Goal: Task Accomplishment & Management: Use online tool/utility

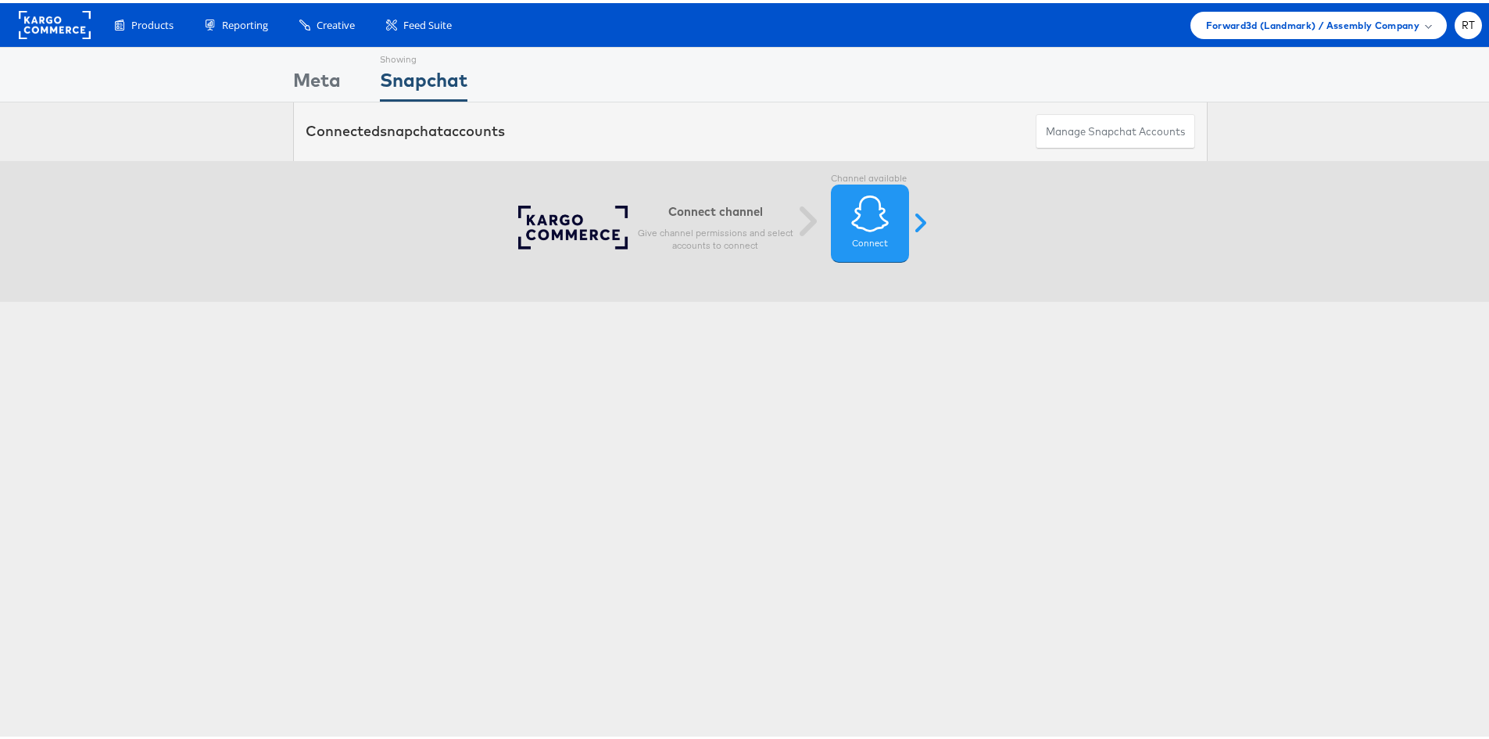
click at [932, 519] on div "Showing Meta Showing [GEOGRAPHIC_DATA] Connected snapchat accounts Manage Snapc…" at bounding box center [750, 435] width 1501 height 782
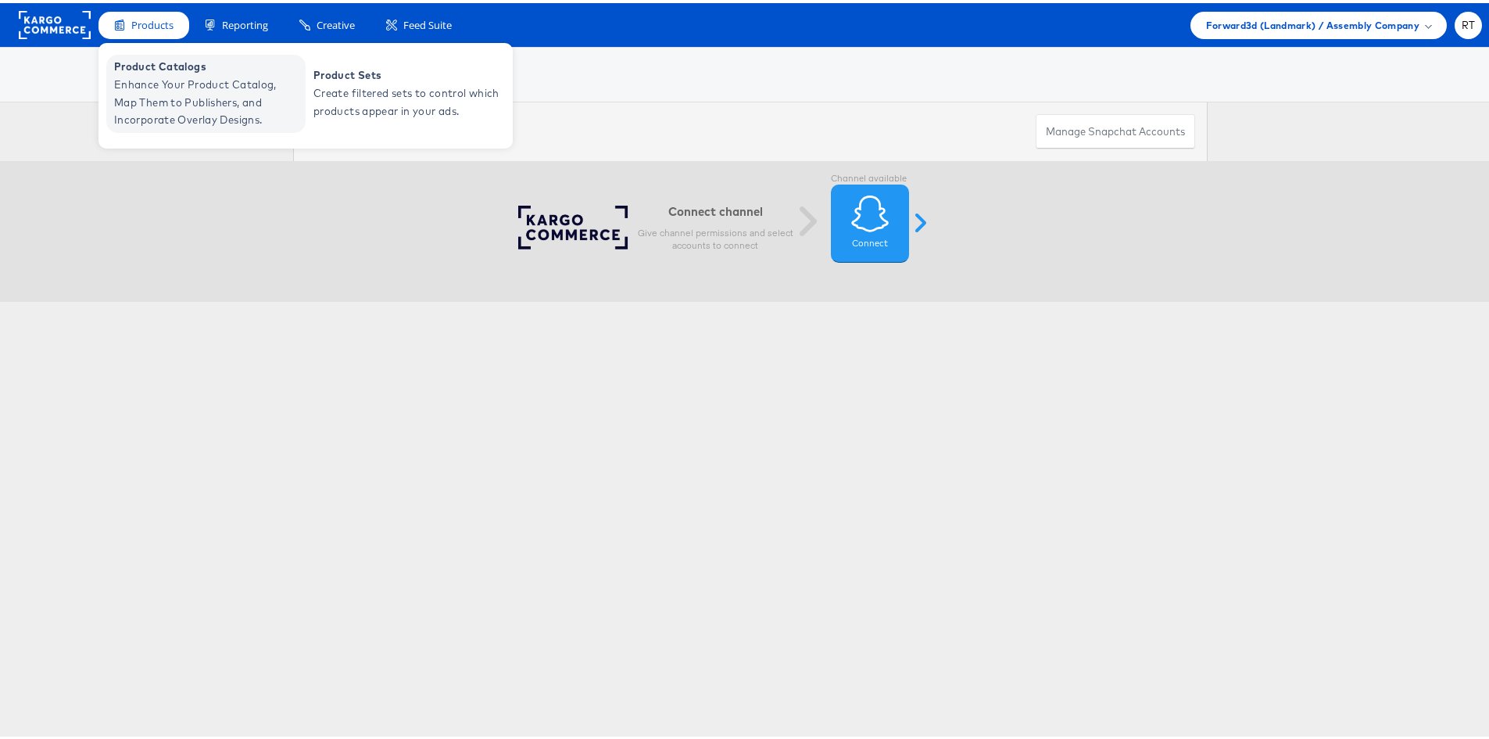
click at [163, 91] on span "Enhance Your Product Catalog, Map Them to Publishers, and Incorporate Overlay D…" at bounding box center [208, 99] width 188 height 53
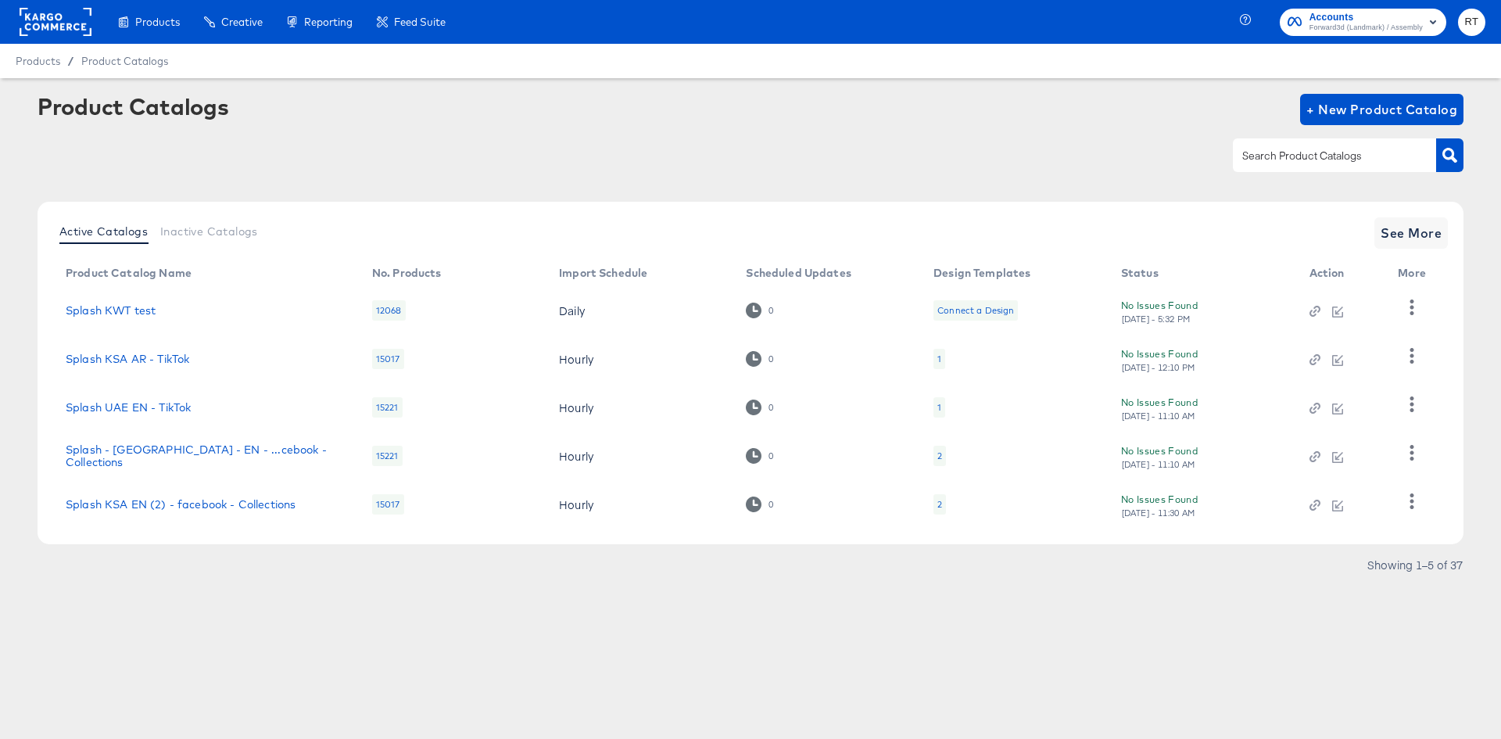
click at [191, 607] on article "Product Catalogs + New Product Catalog Active Catalogs Inactive Catalogs See Mo…" at bounding box center [750, 354] width 1501 height 553
click at [1370, 164] on input "text" at bounding box center [1322, 156] width 167 height 18
type input "bah"
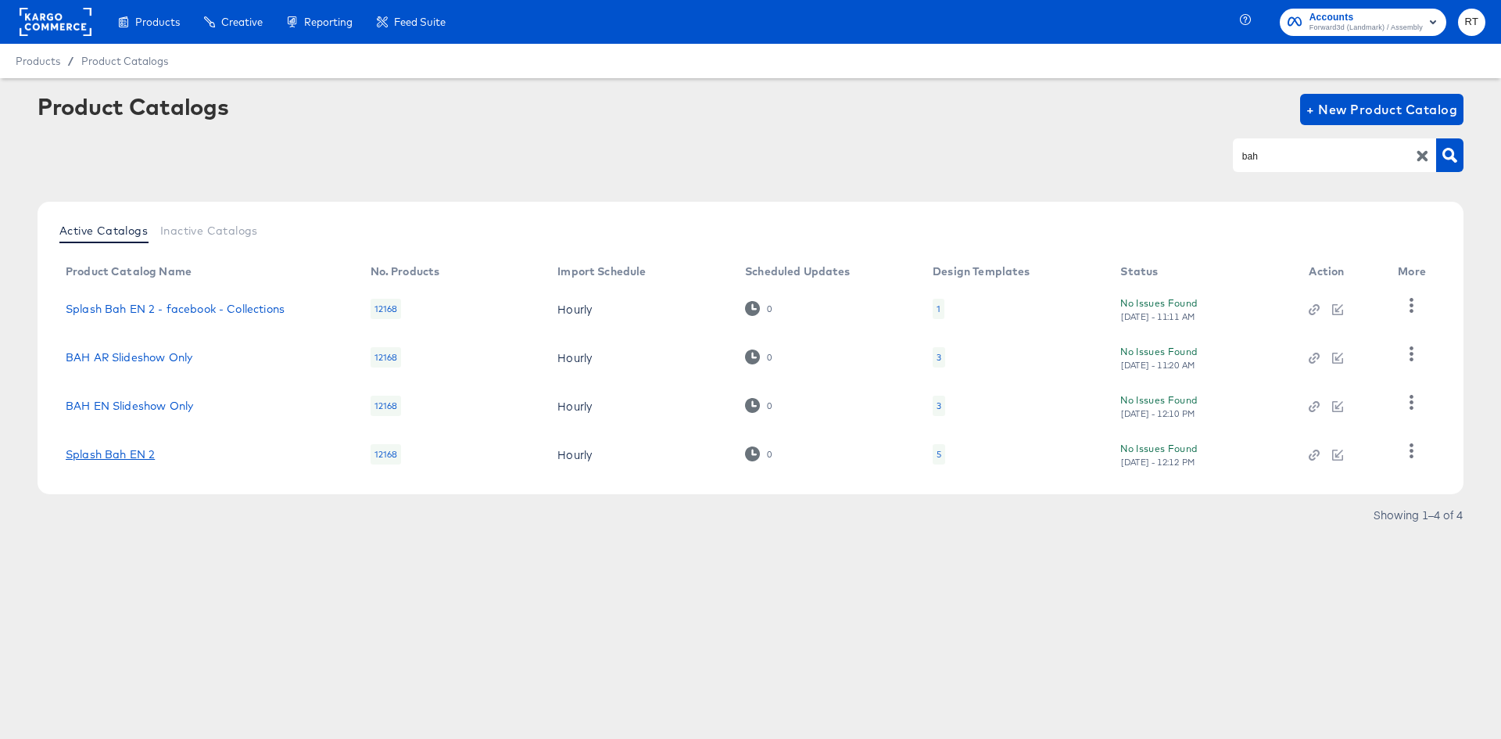
click at [109, 459] on link "Splash Bah EN 2" at bounding box center [110, 454] width 89 height 13
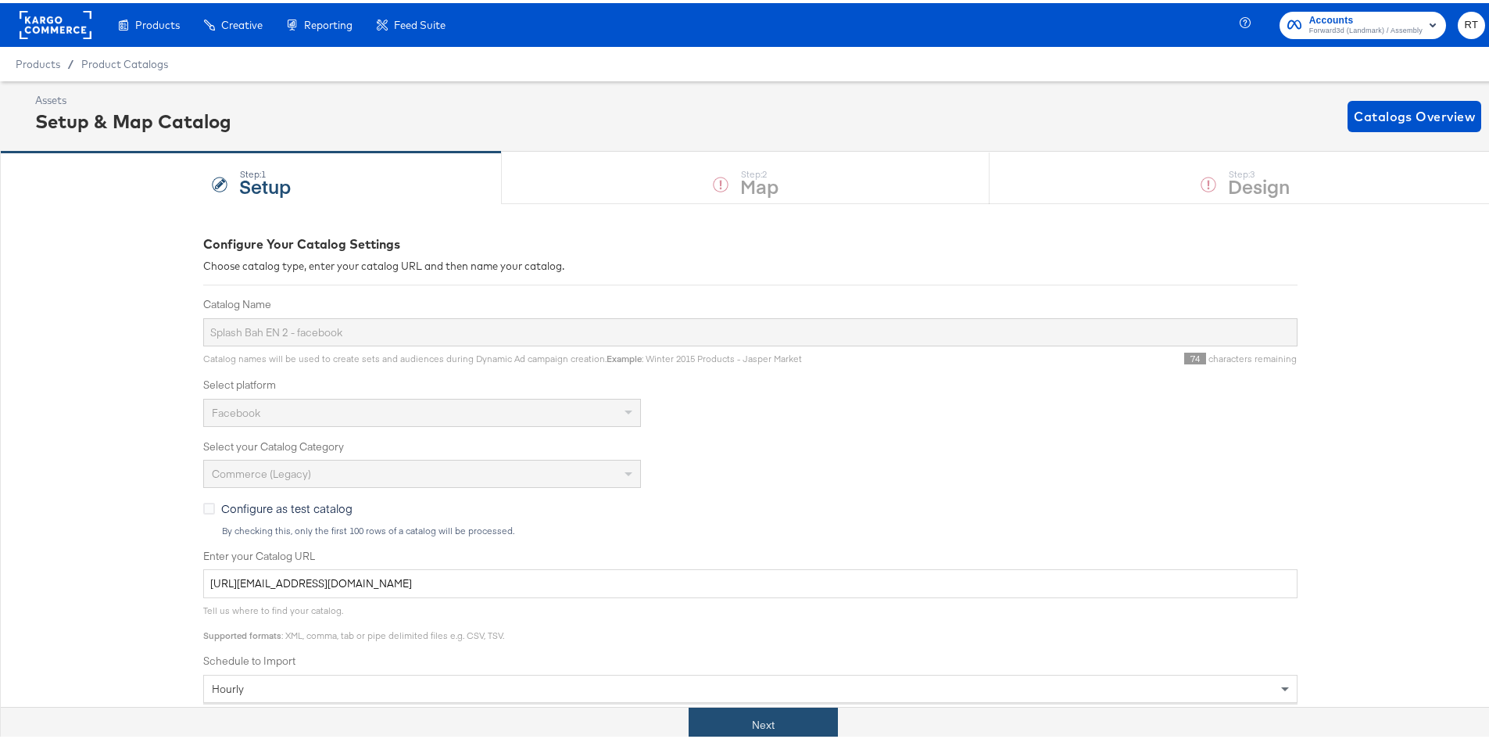
click at [773, 718] on button "Next" at bounding box center [763, 721] width 149 height 35
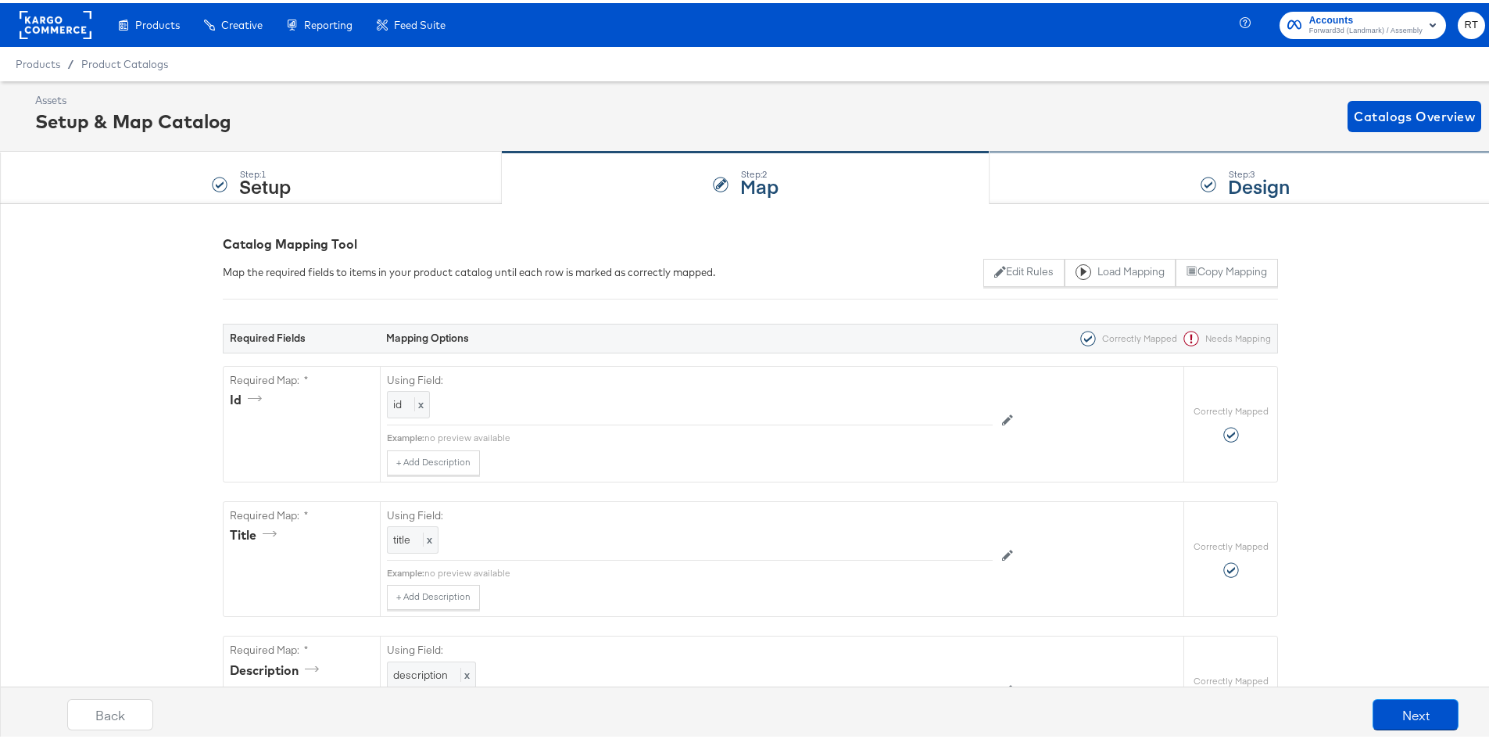
click at [1099, 198] on div "Step: 3 Design" at bounding box center [1245, 175] width 511 height 52
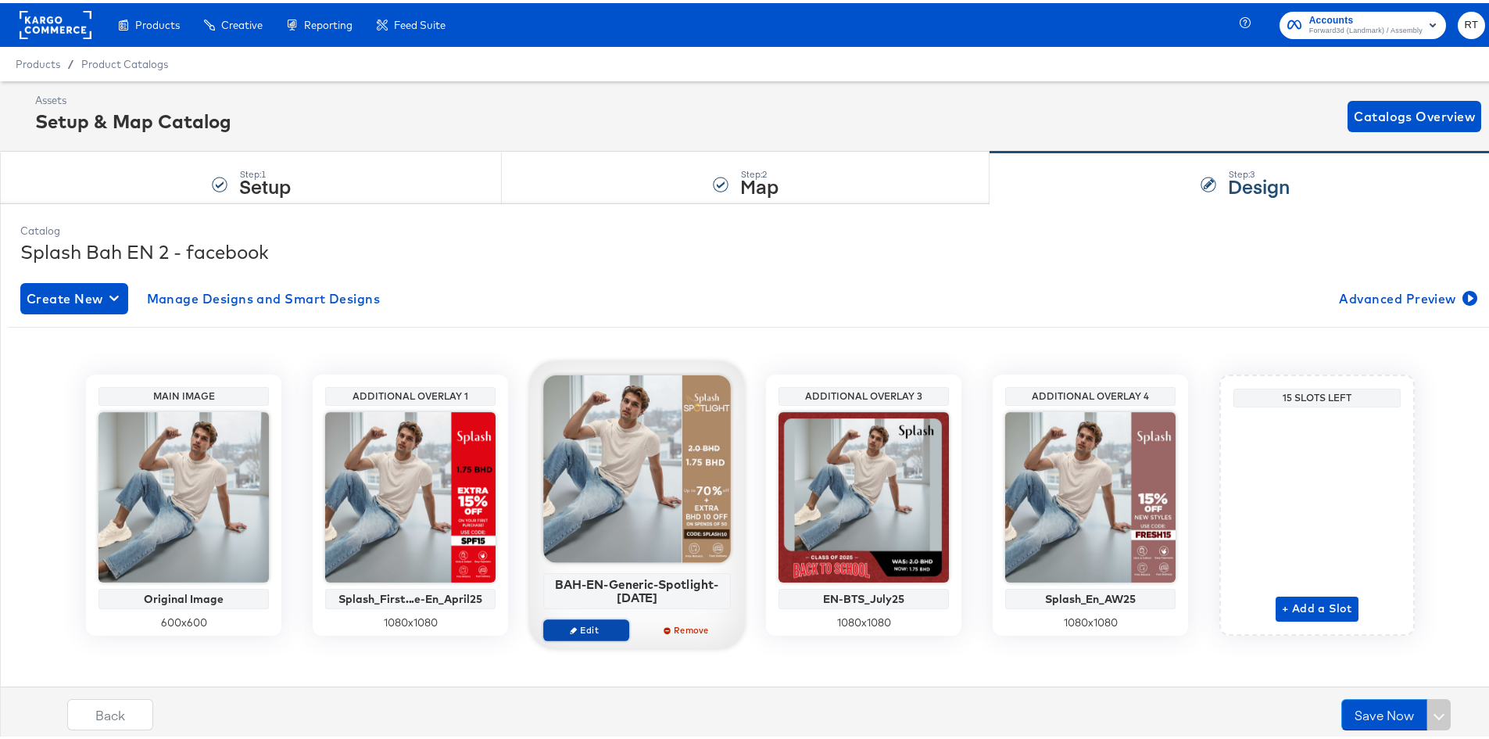
click at [581, 631] on span "Edit" at bounding box center [586, 627] width 72 height 12
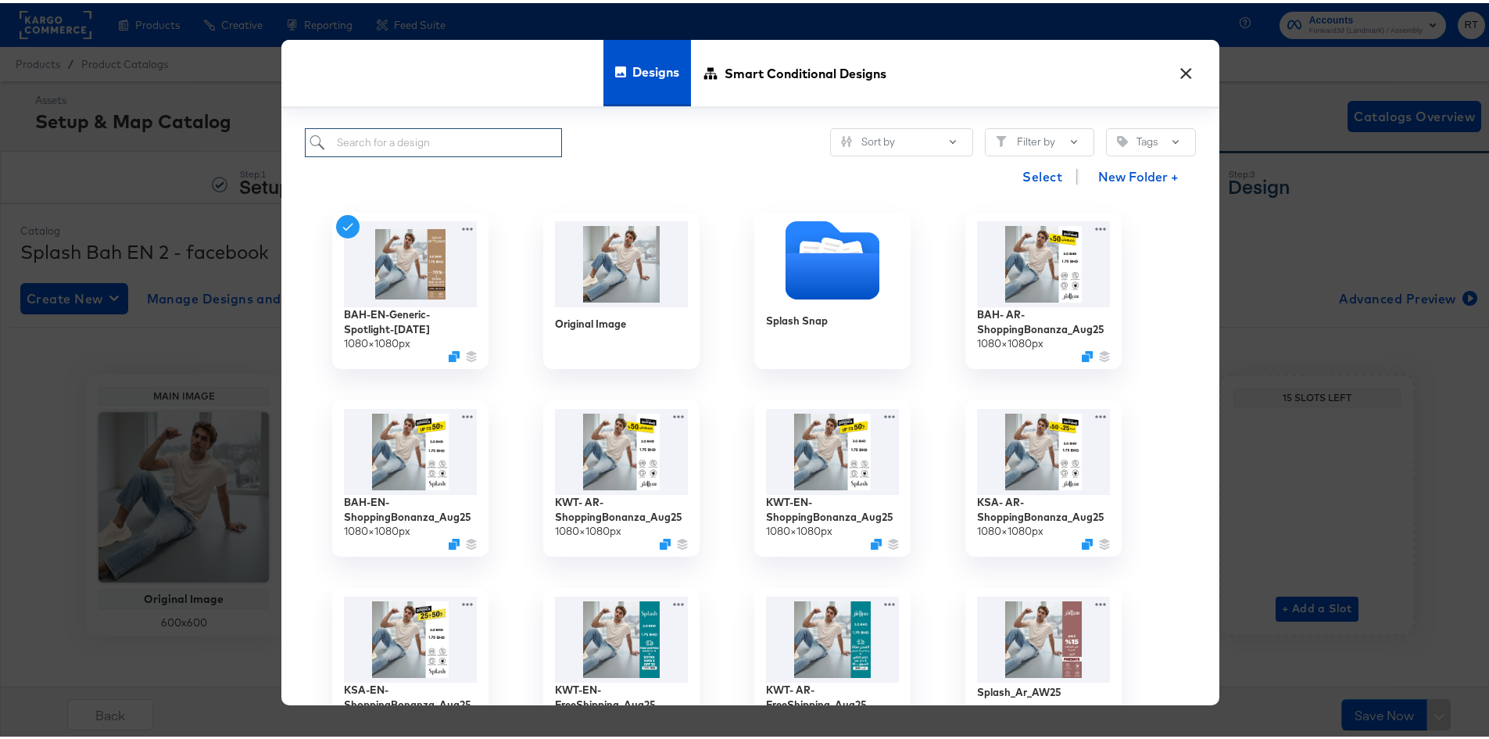
click at [464, 143] on input "search" at bounding box center [433, 139] width 257 height 29
click at [397, 469] on img at bounding box center [411, 447] width 140 height 91
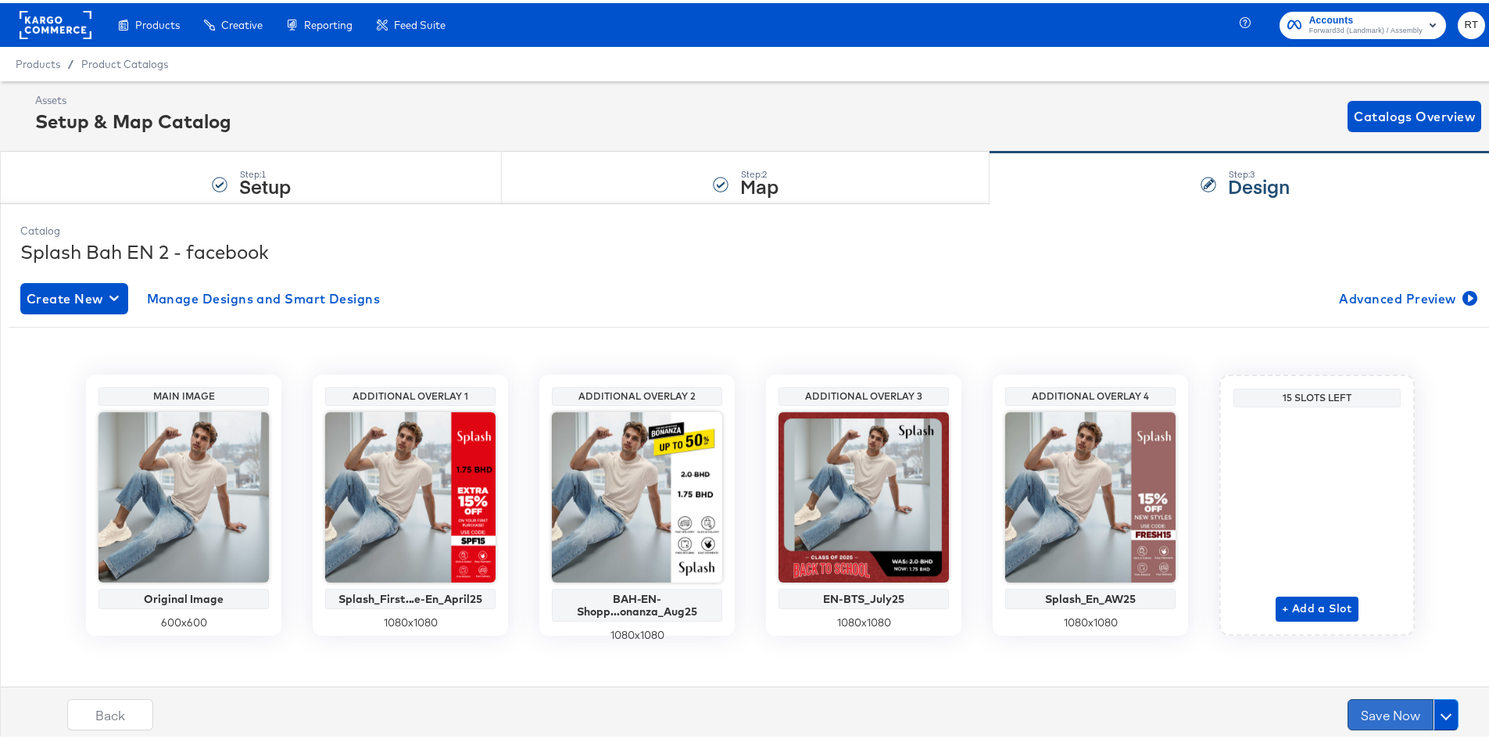
click at [1380, 702] on button "Save Now" at bounding box center [1391, 711] width 86 height 31
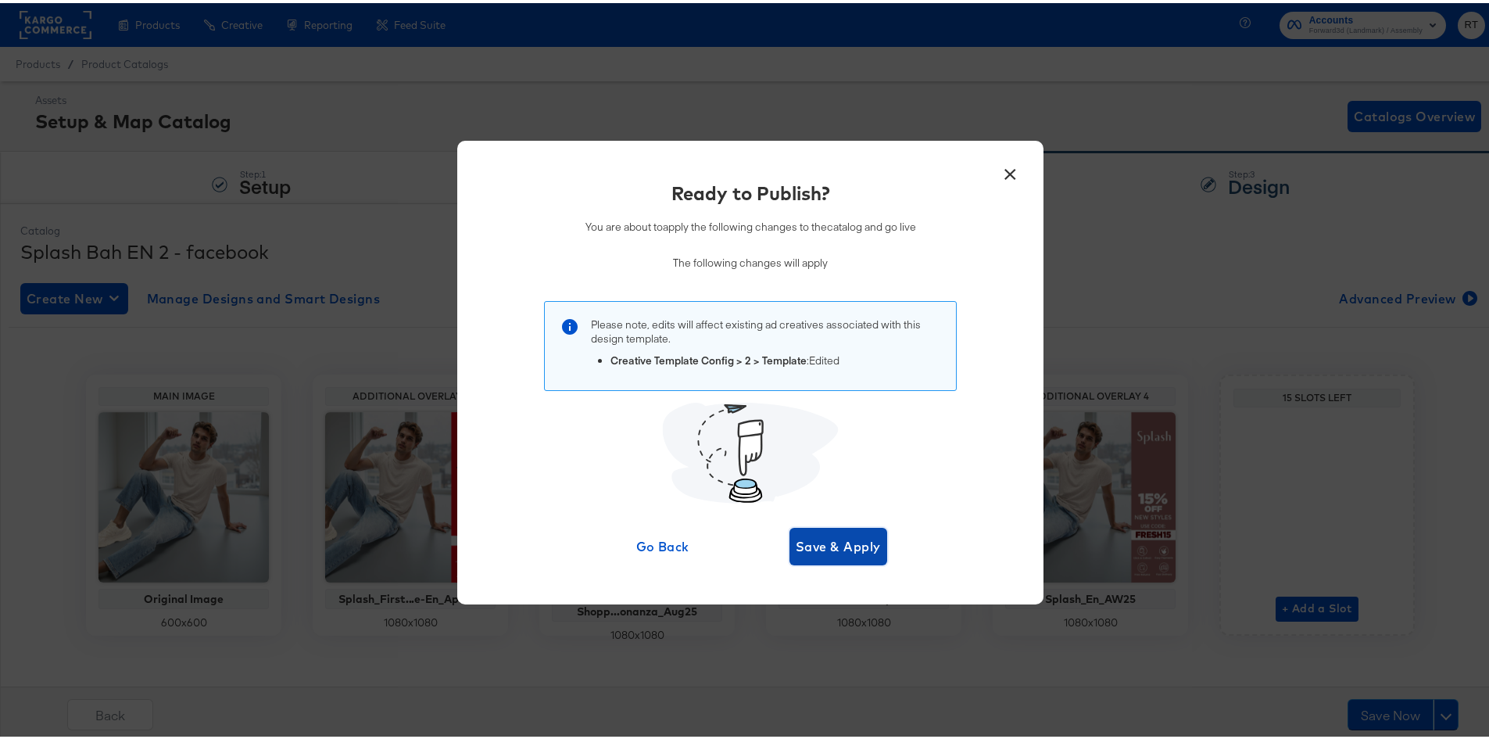
click at [844, 530] on button "Save & Apply" at bounding box center [839, 544] width 98 height 38
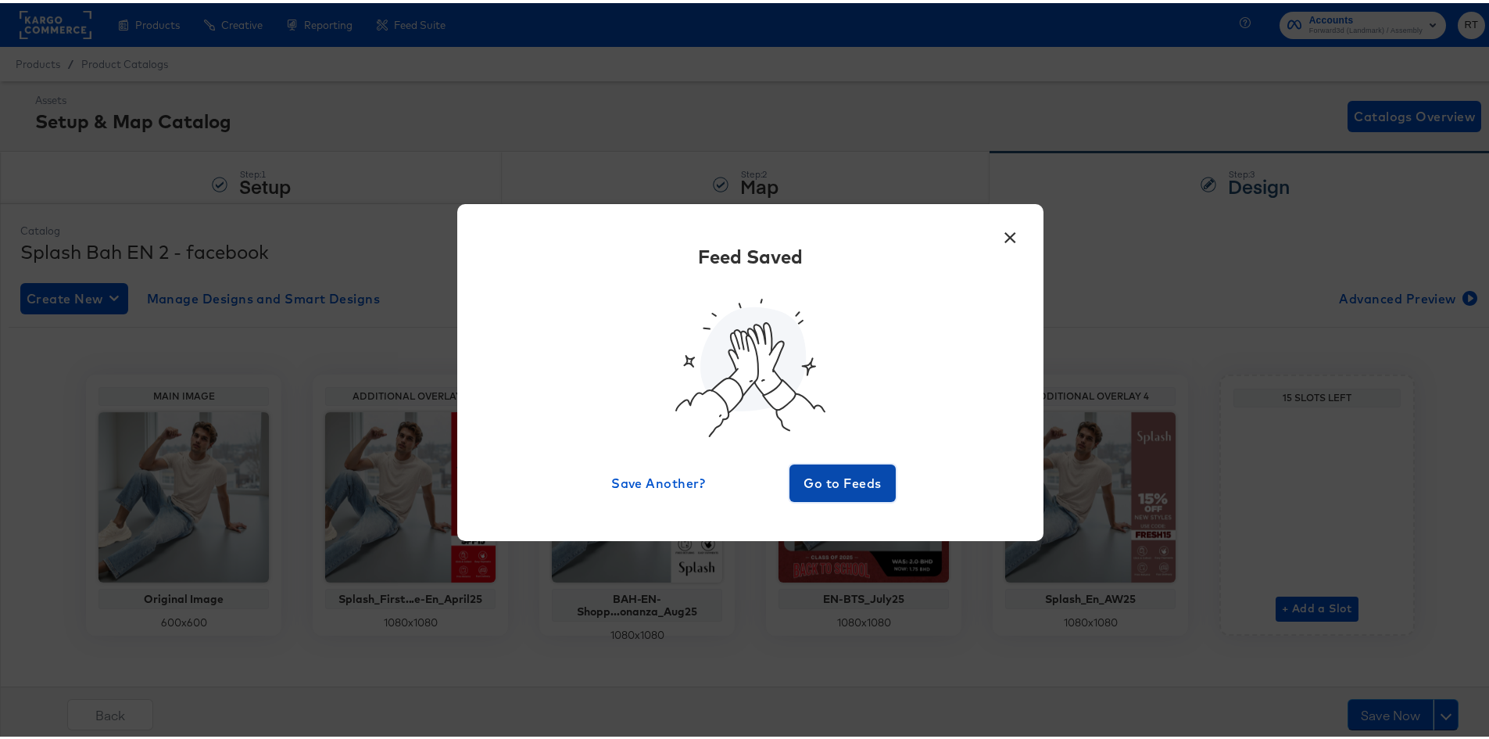
click at [847, 482] on span "Go to Feeds" at bounding box center [843, 480] width 94 height 22
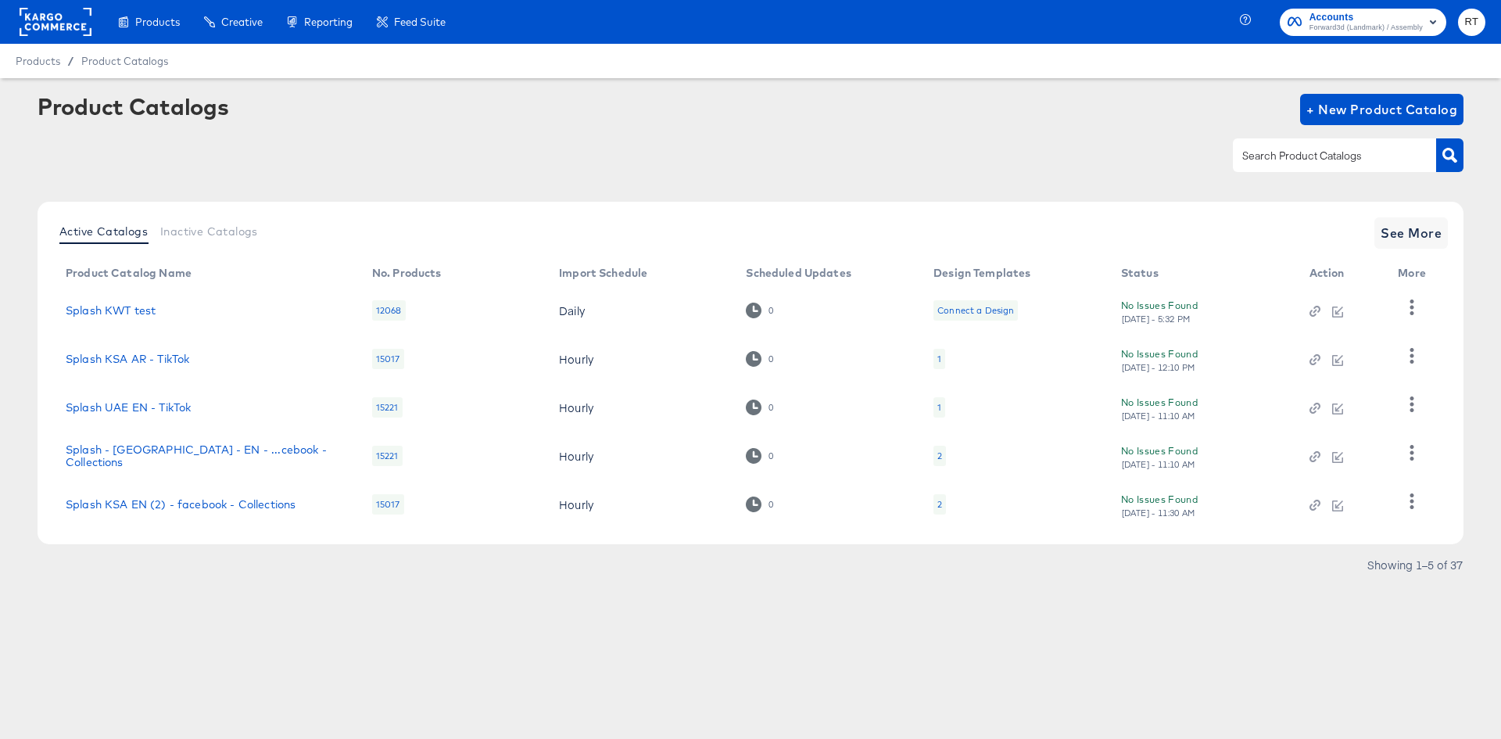
click at [1259, 164] on input "text" at bounding box center [1322, 156] width 167 height 18
type input "bh"
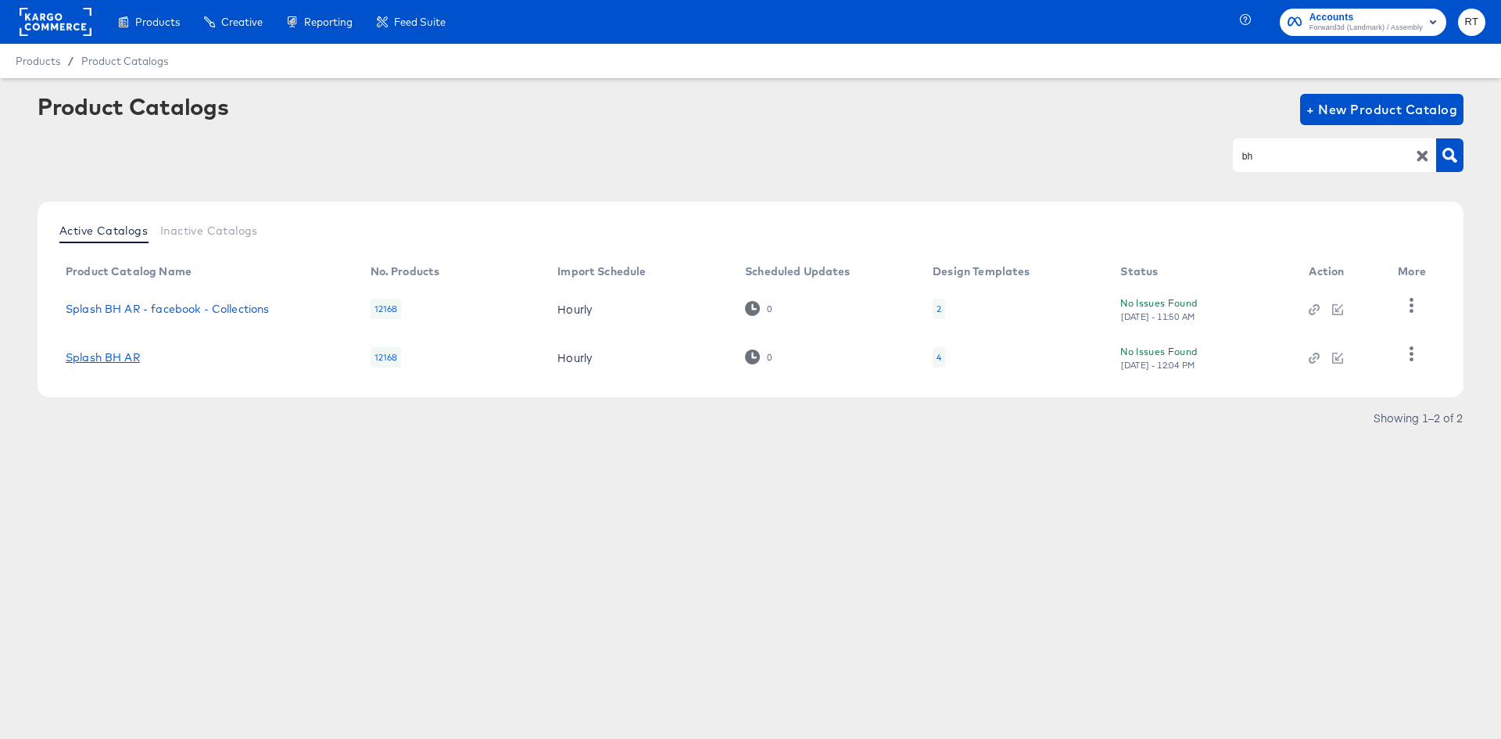
click at [91, 353] on link "Splash BH AR" at bounding box center [103, 357] width 74 height 13
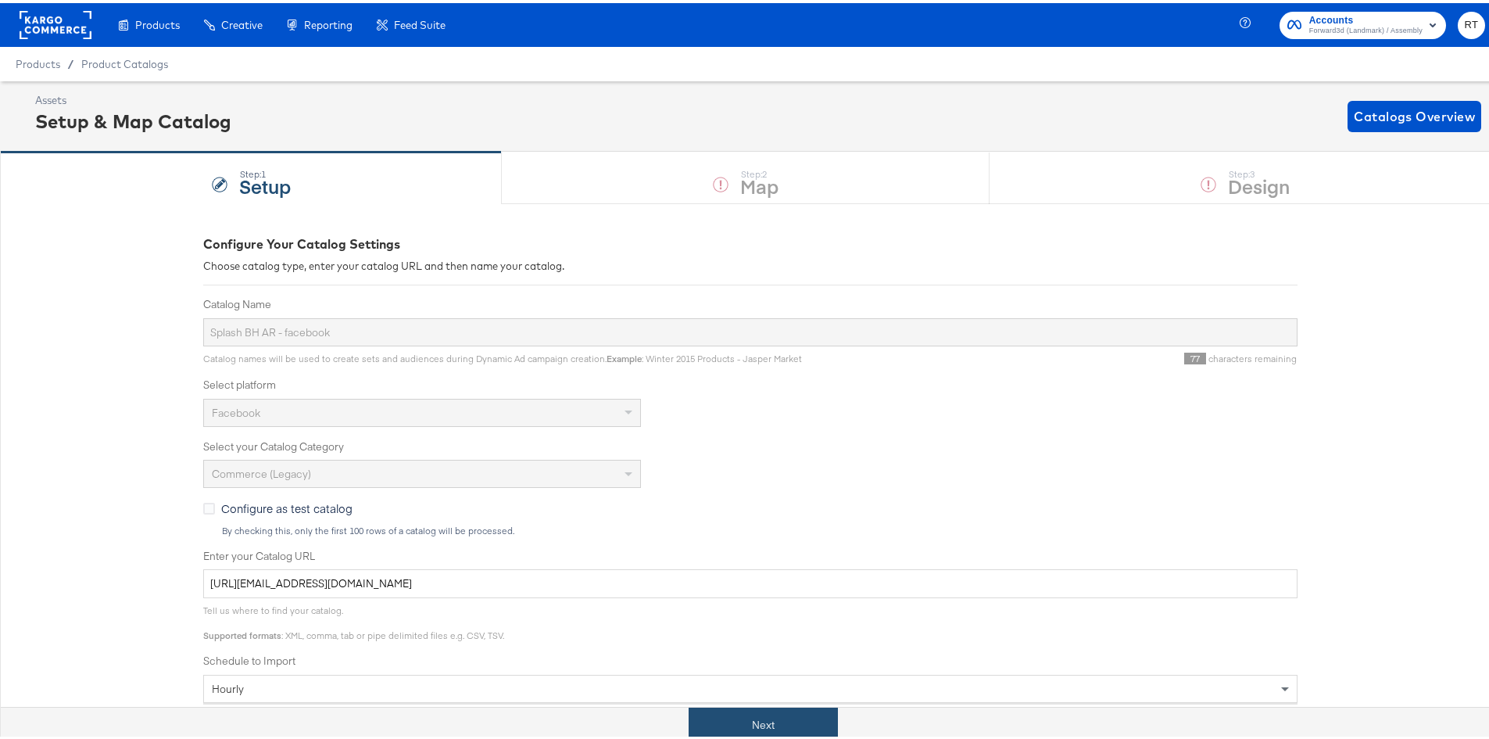
click at [789, 725] on button "Next" at bounding box center [763, 721] width 149 height 35
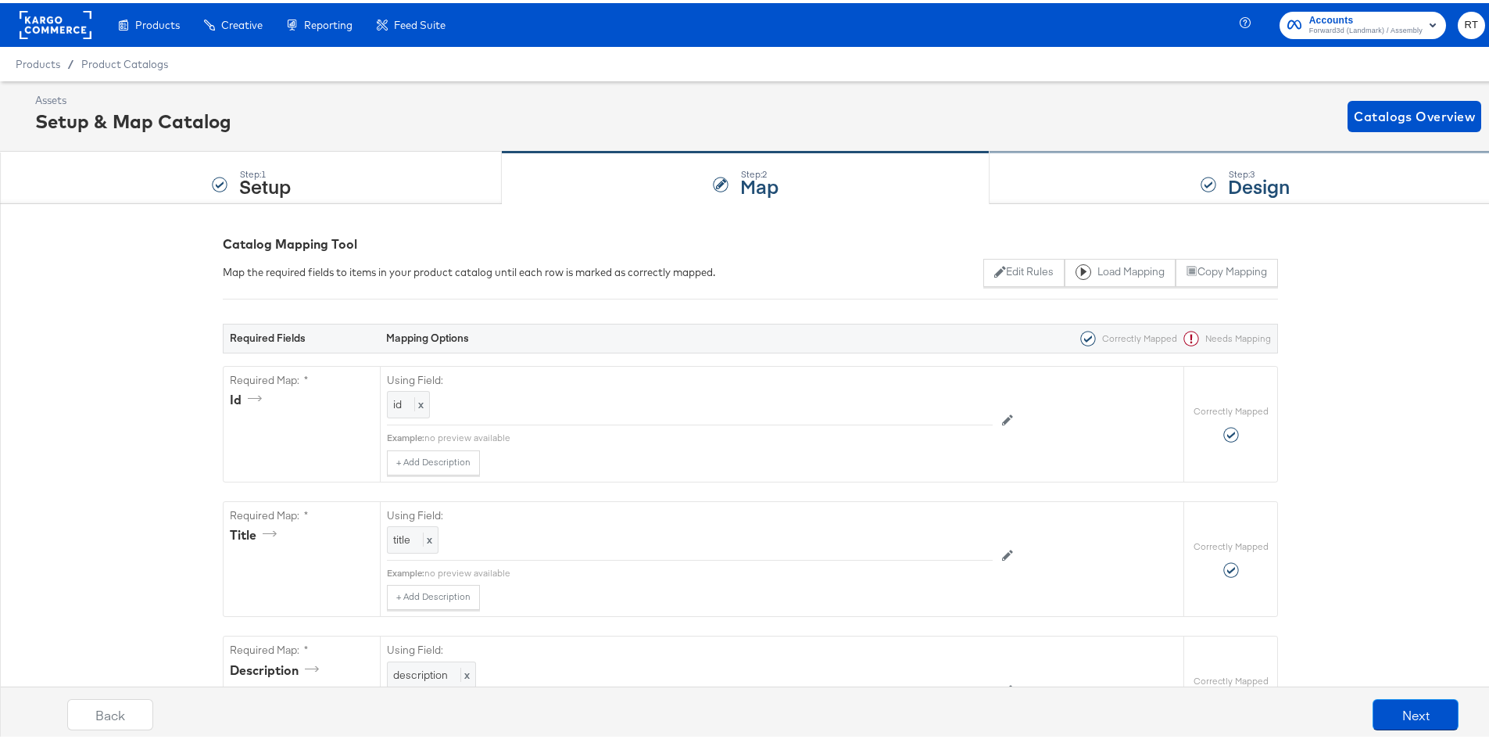
click at [1172, 170] on div "Step: 3 Design" at bounding box center [1245, 175] width 511 height 52
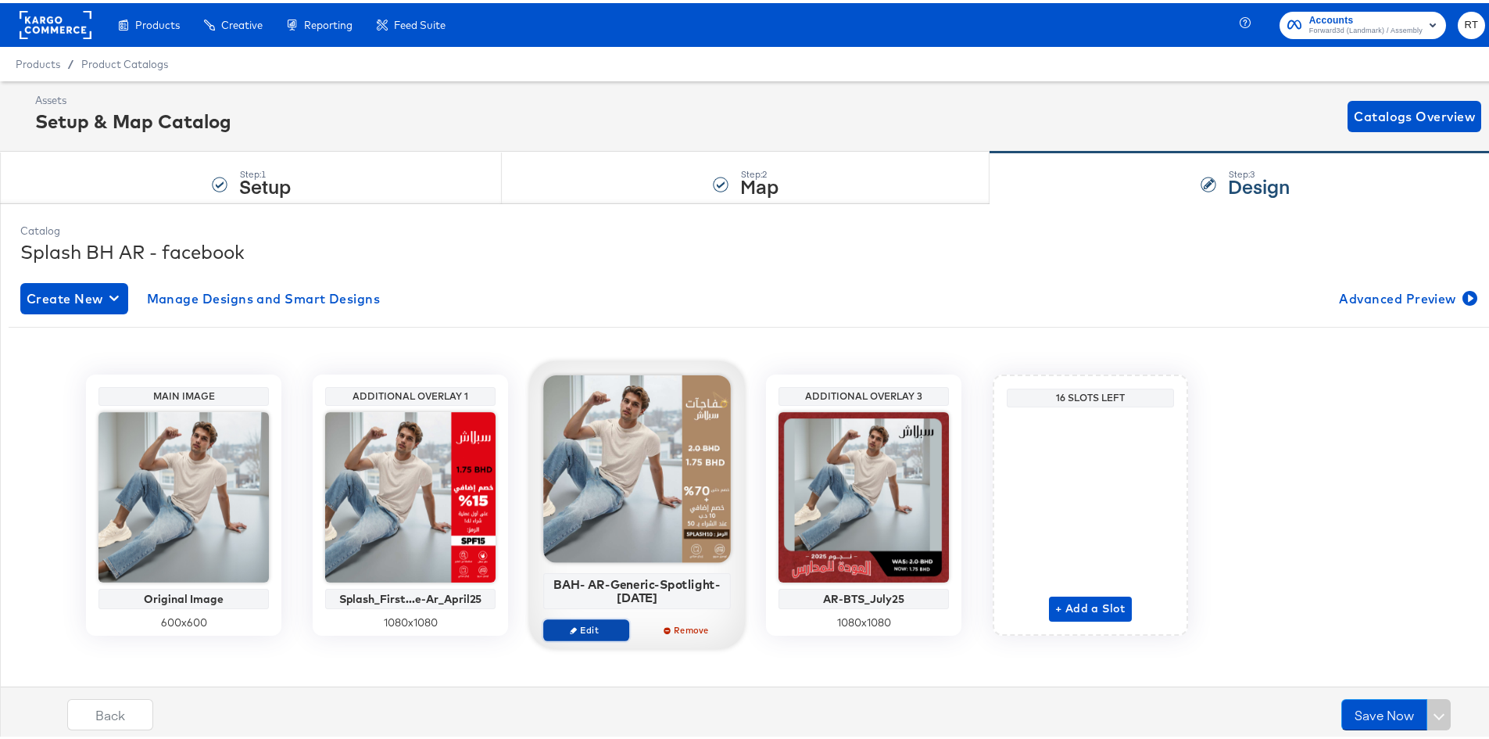
click at [590, 628] on span "Edit" at bounding box center [586, 627] width 72 height 12
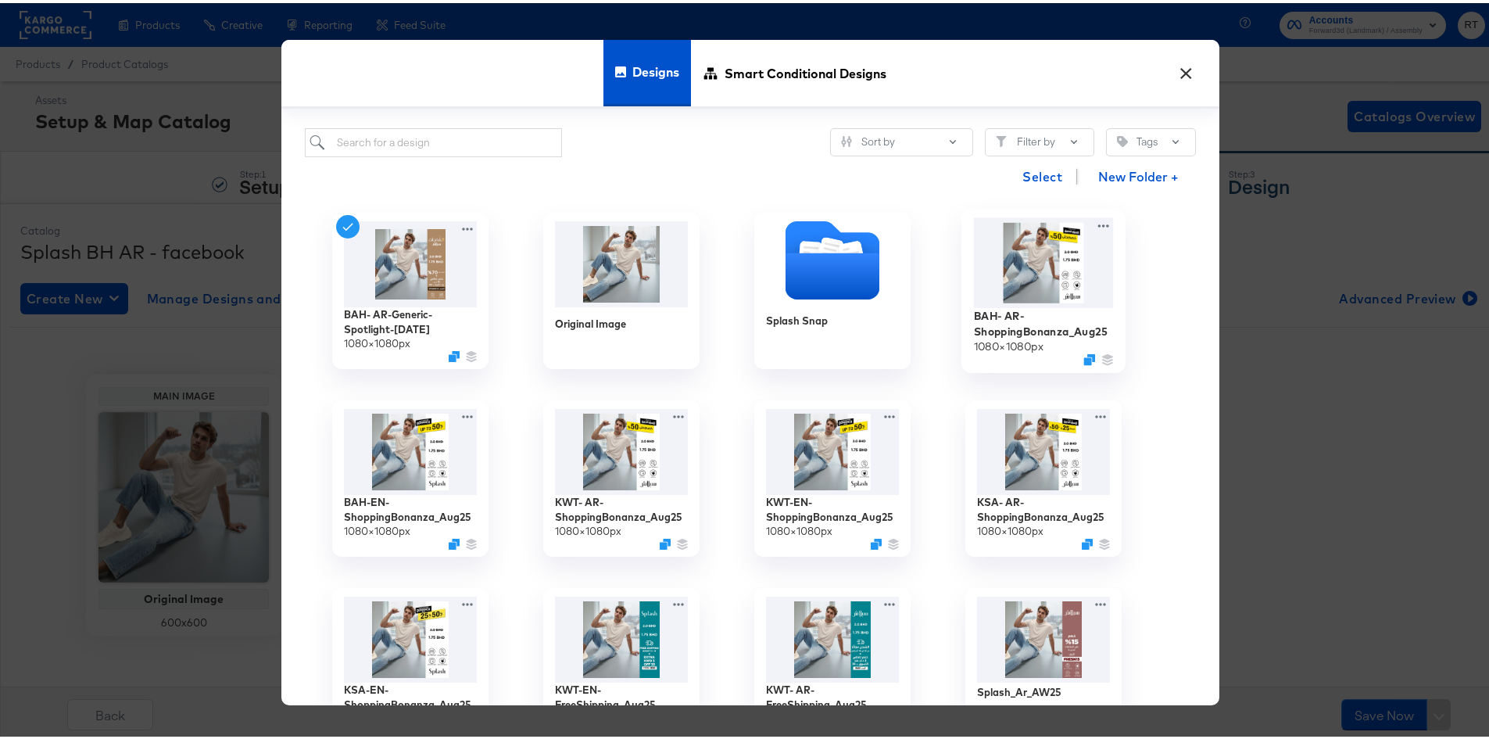
click at [1059, 278] on img at bounding box center [1044, 259] width 140 height 90
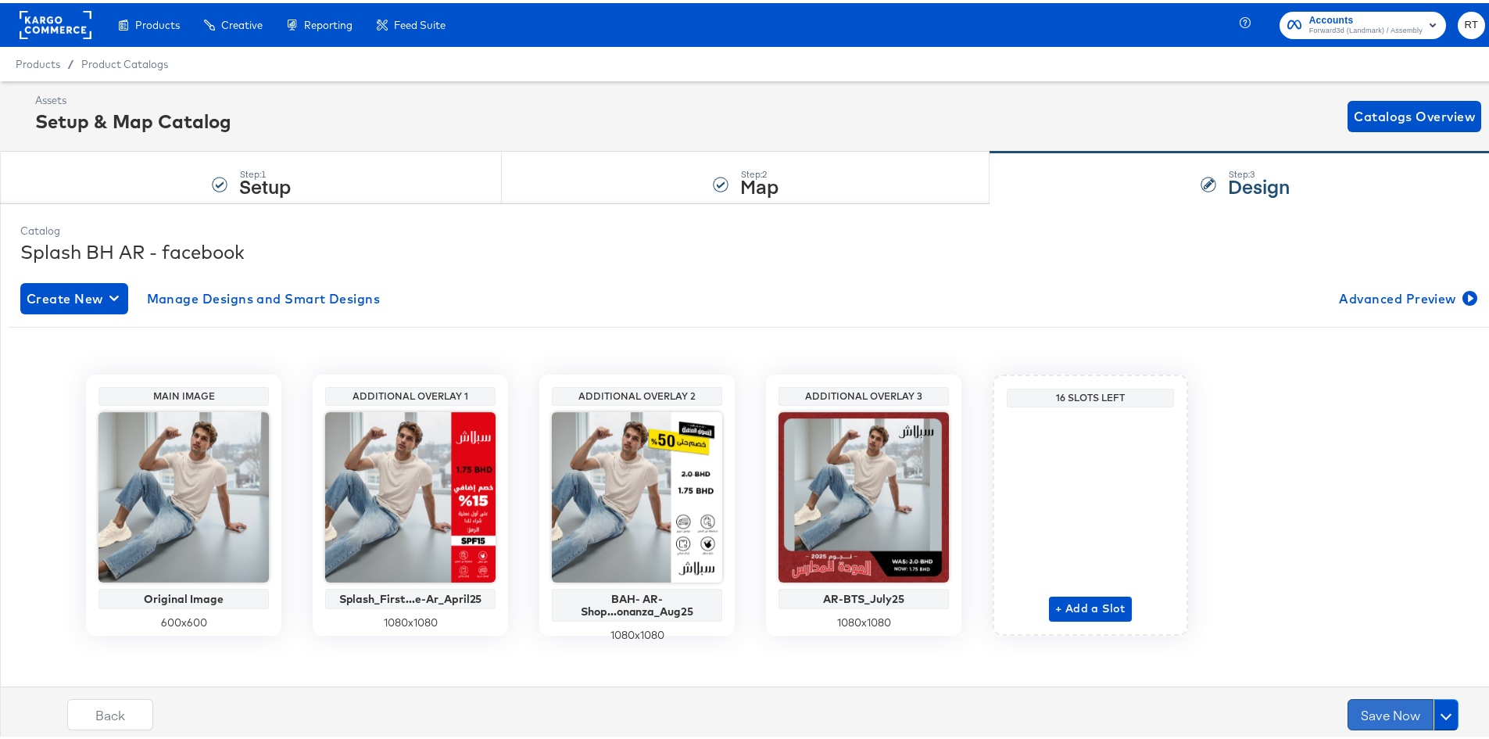
click at [1349, 709] on button "Save Now" at bounding box center [1391, 711] width 86 height 31
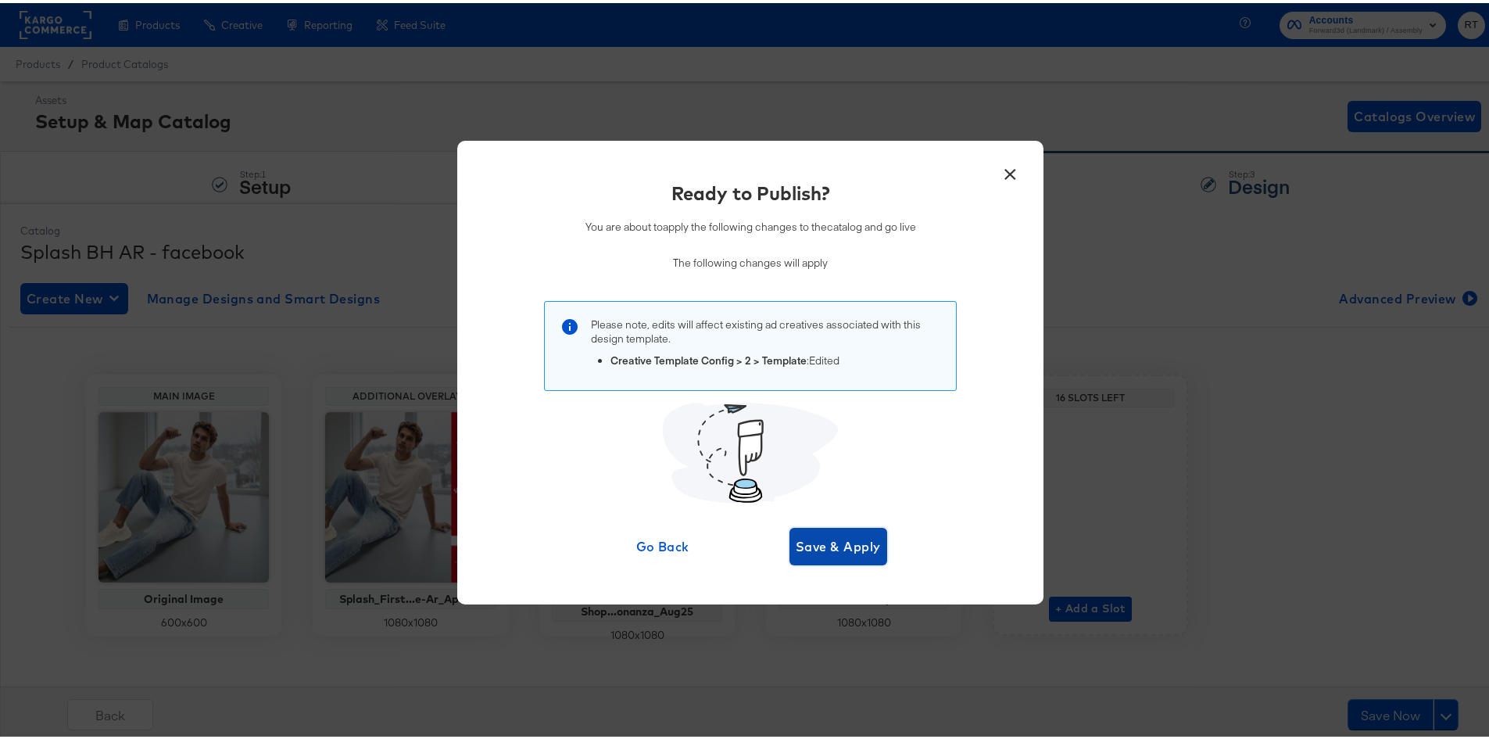
click at [829, 542] on span "Save & Apply" at bounding box center [838, 543] width 85 height 22
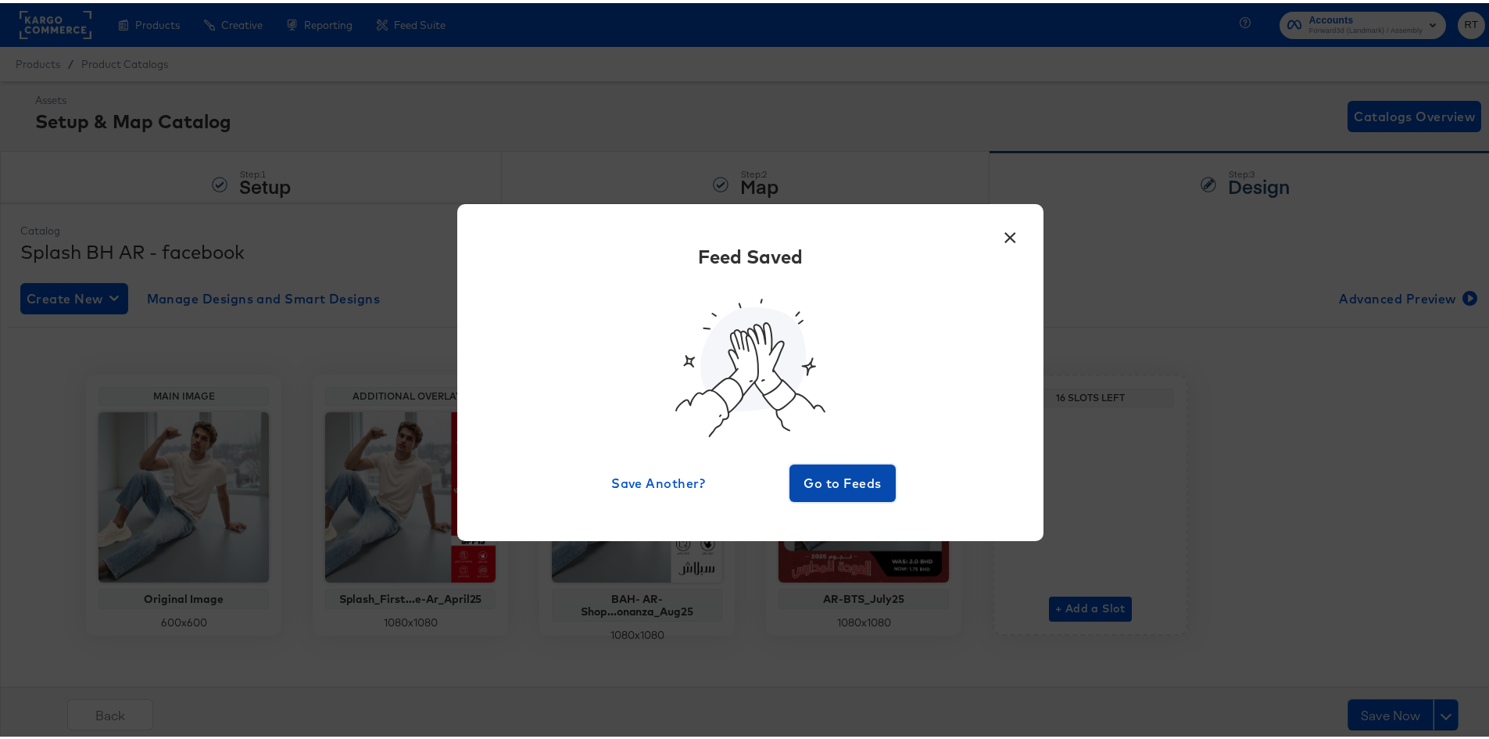
click at [840, 477] on span "Go to Feeds" at bounding box center [843, 480] width 94 height 22
